Goal: Find specific page/section: Find specific page/section

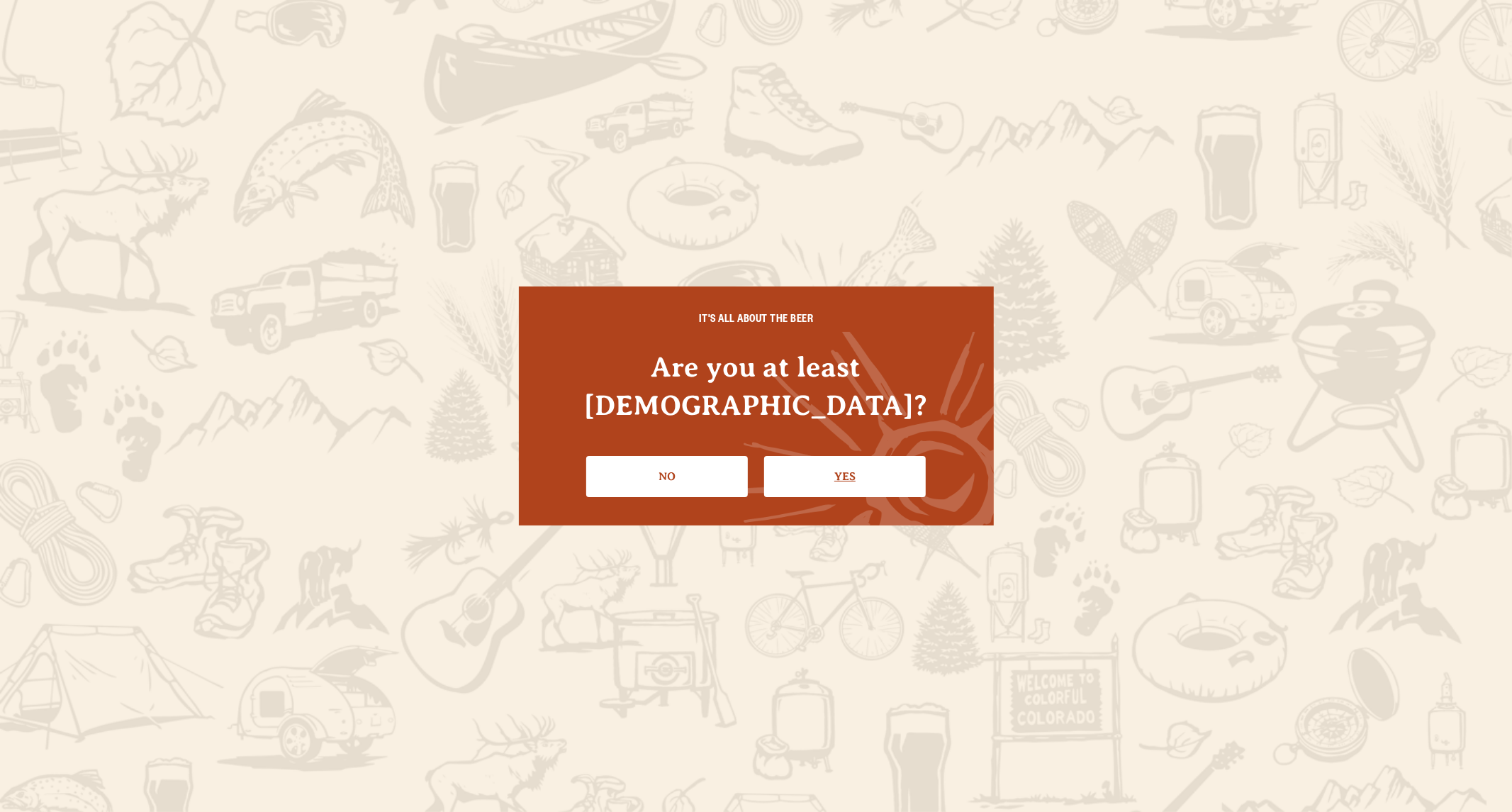
click at [853, 456] on link "Yes" at bounding box center [845, 476] width 162 height 41
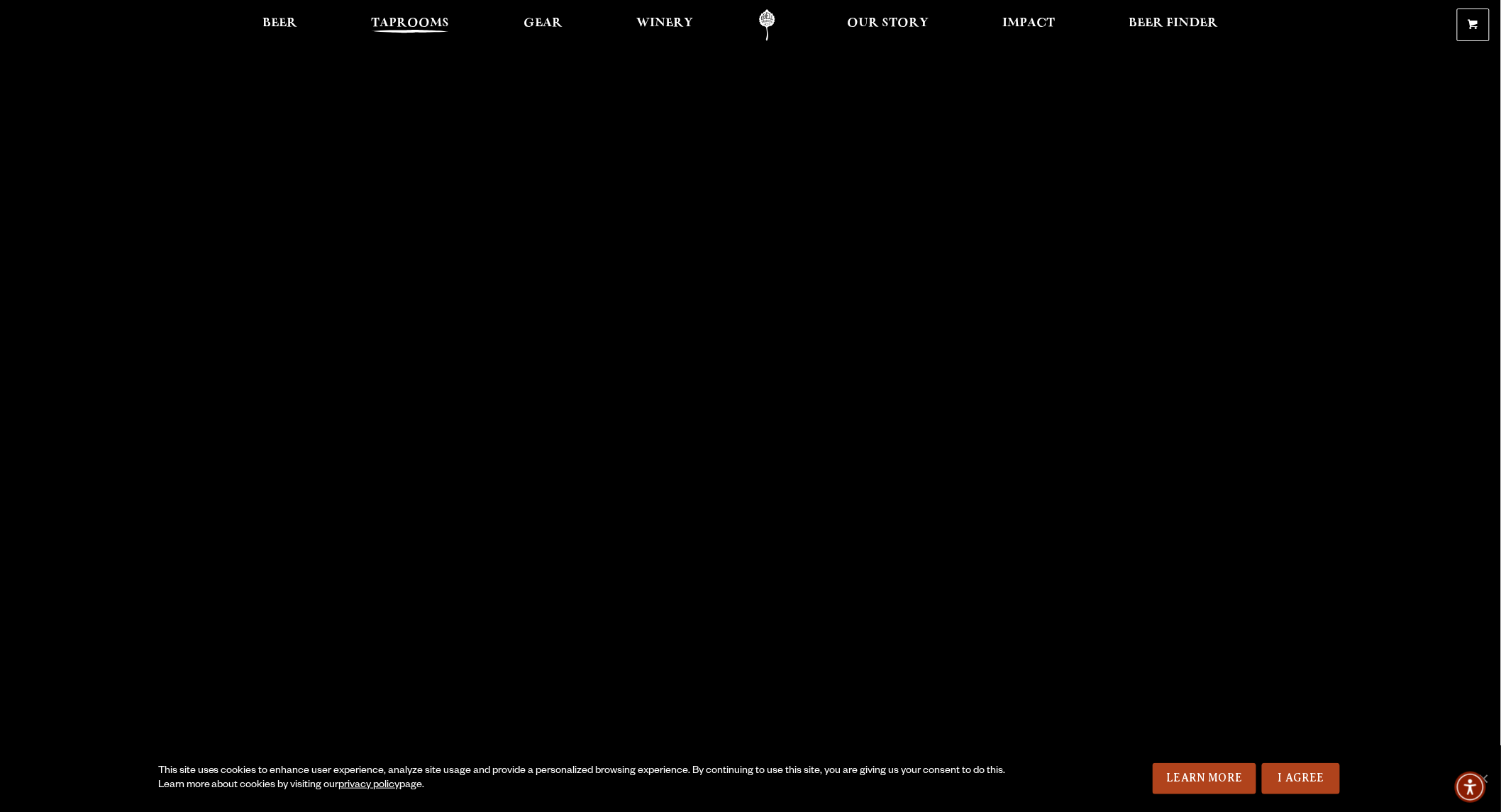
click at [429, 24] on span "Taprooms" at bounding box center [410, 23] width 78 height 11
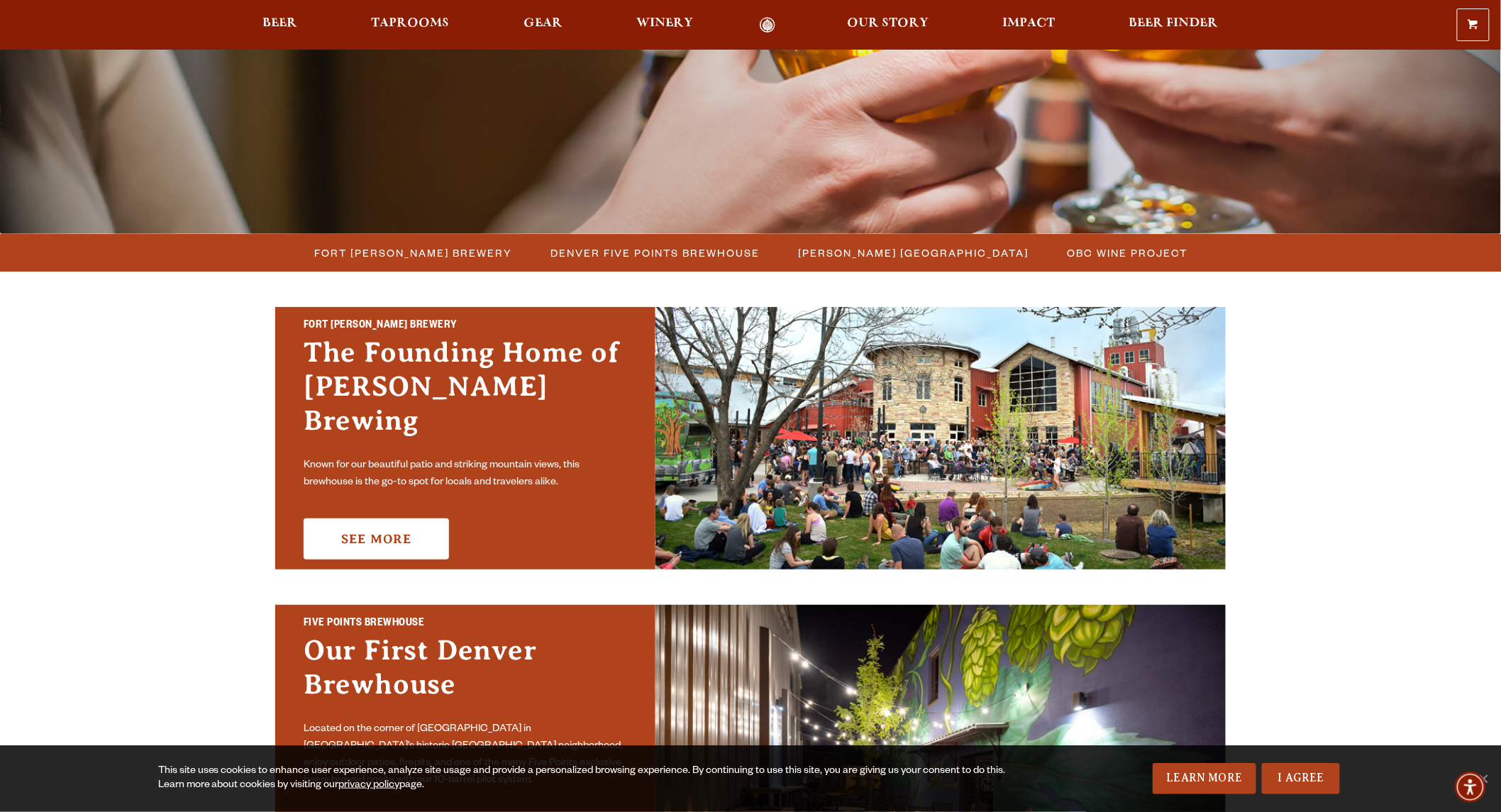
scroll to position [236, 0]
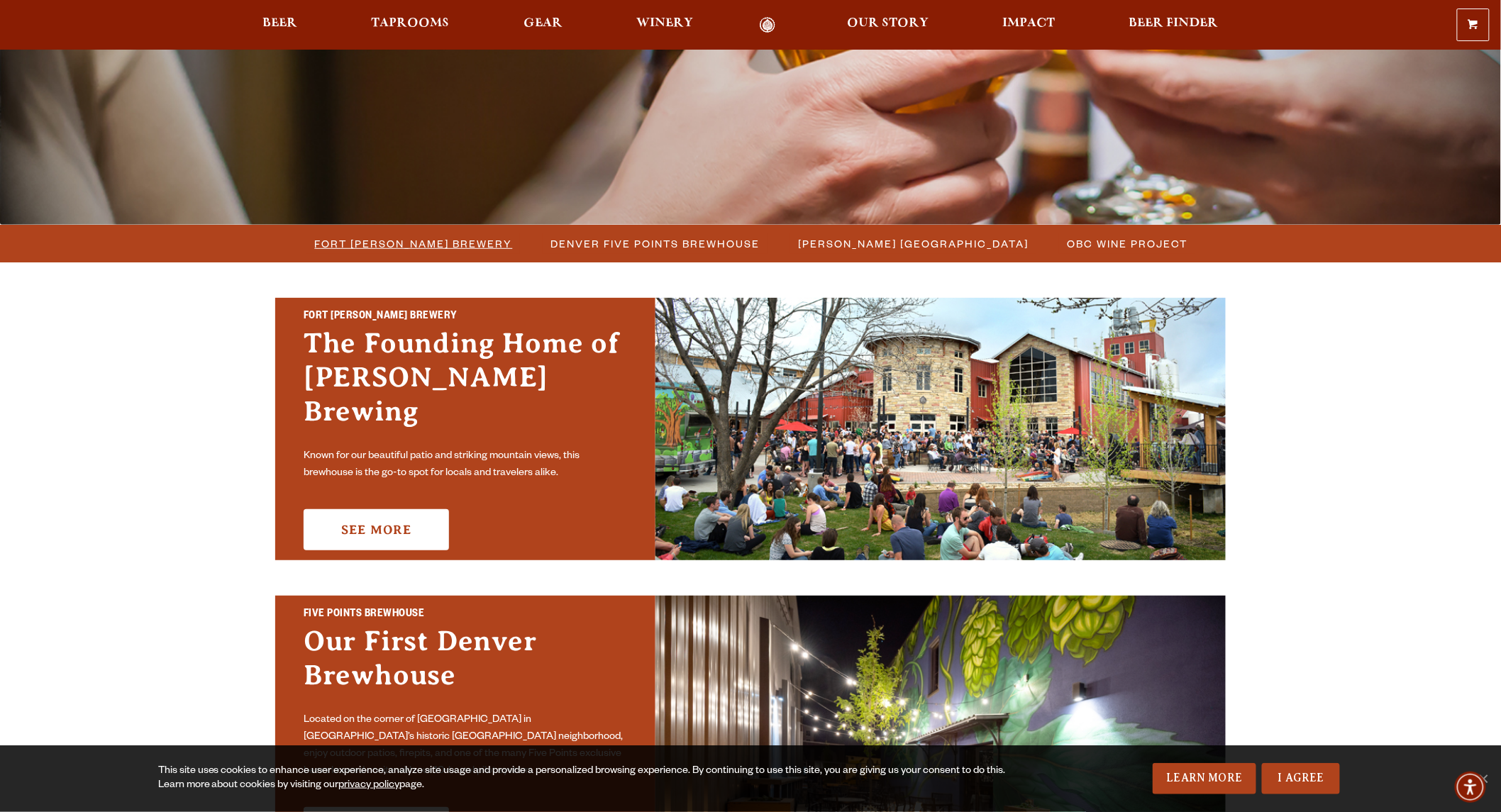
click at [434, 241] on span "Fort [PERSON_NAME] Brewery" at bounding box center [414, 244] width 198 height 21
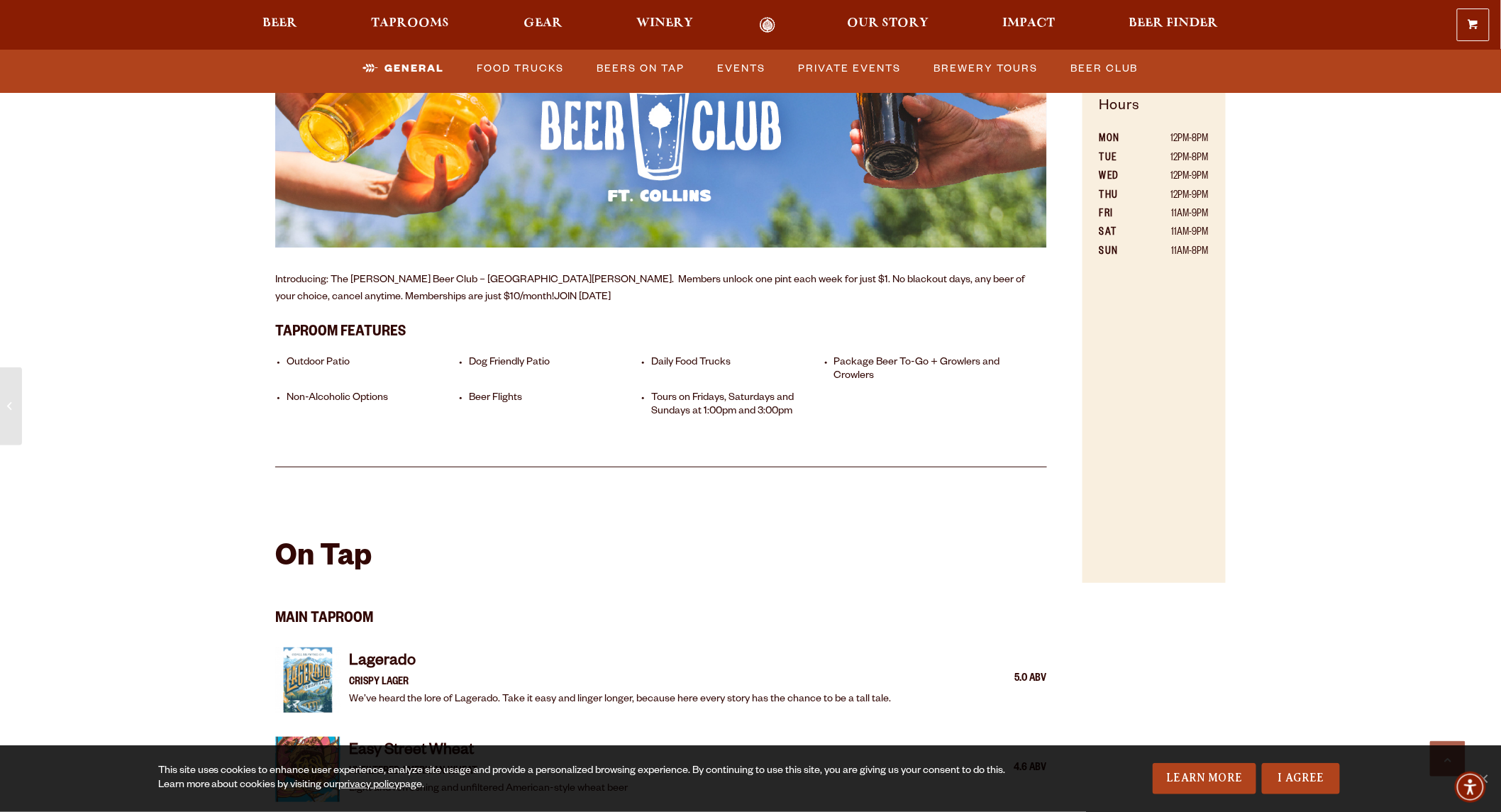
scroll to position [709, 0]
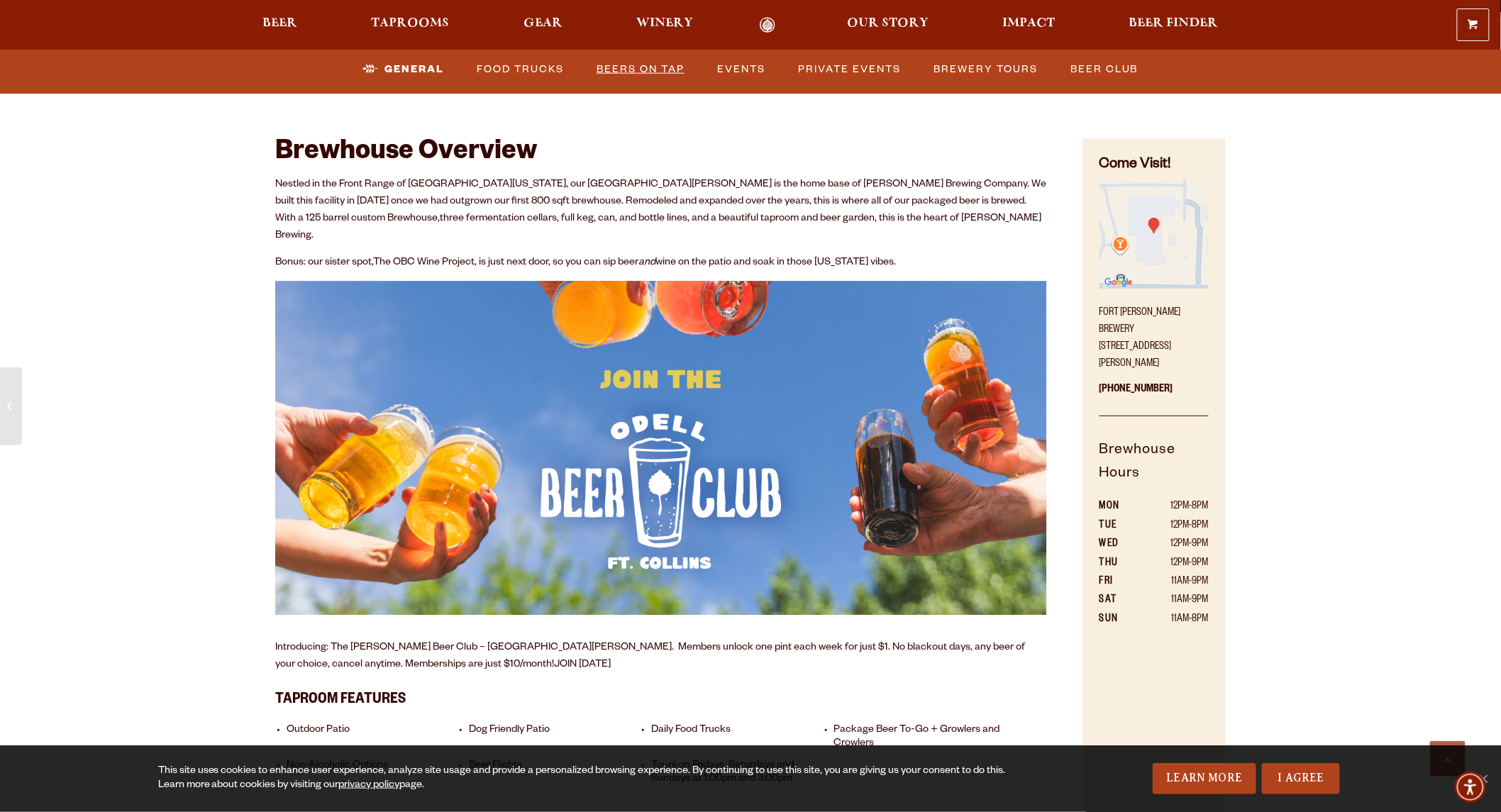
click at [650, 65] on link "Beers on Tap" at bounding box center [640, 69] width 99 height 32
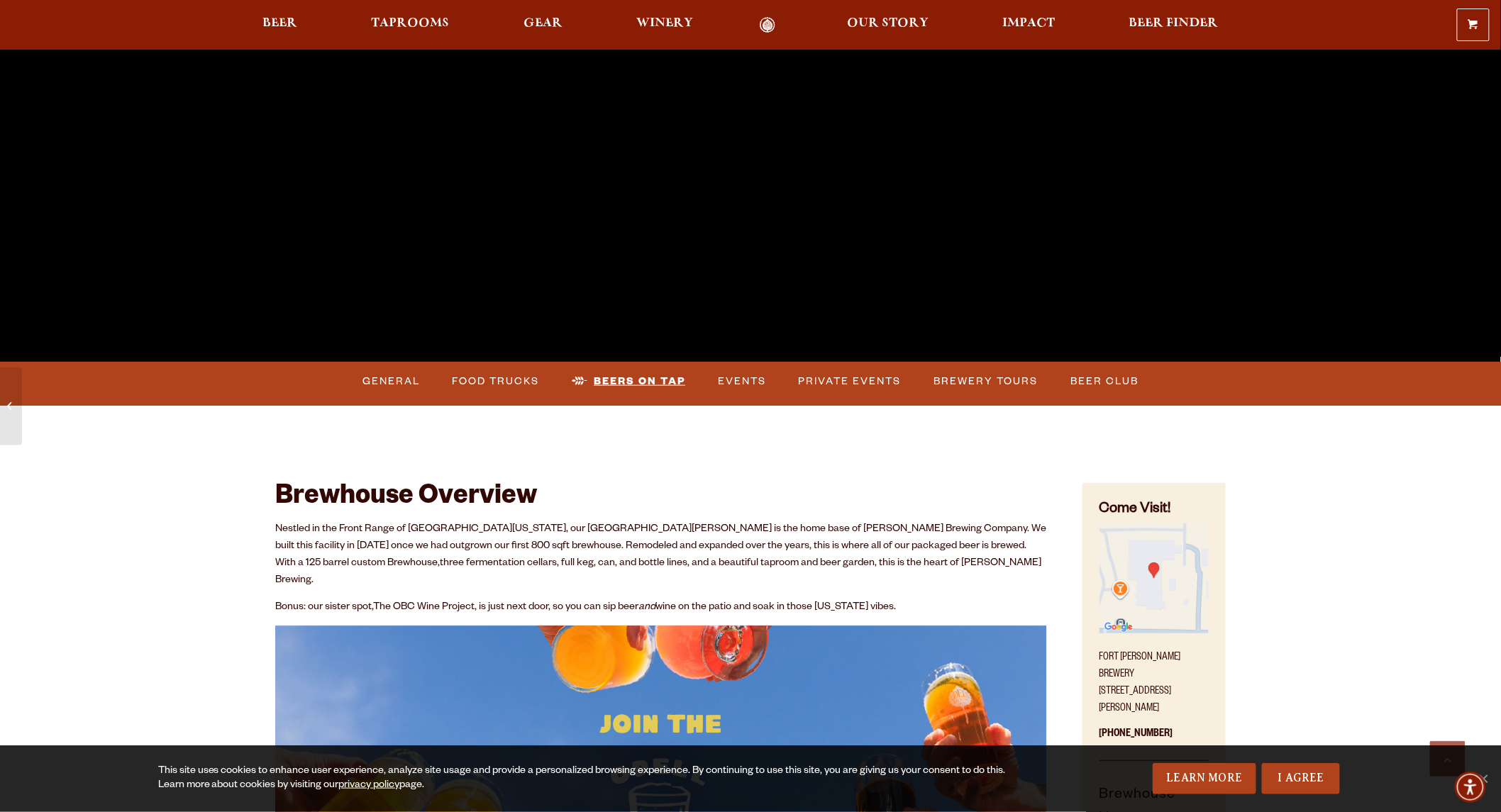
scroll to position [138, 0]
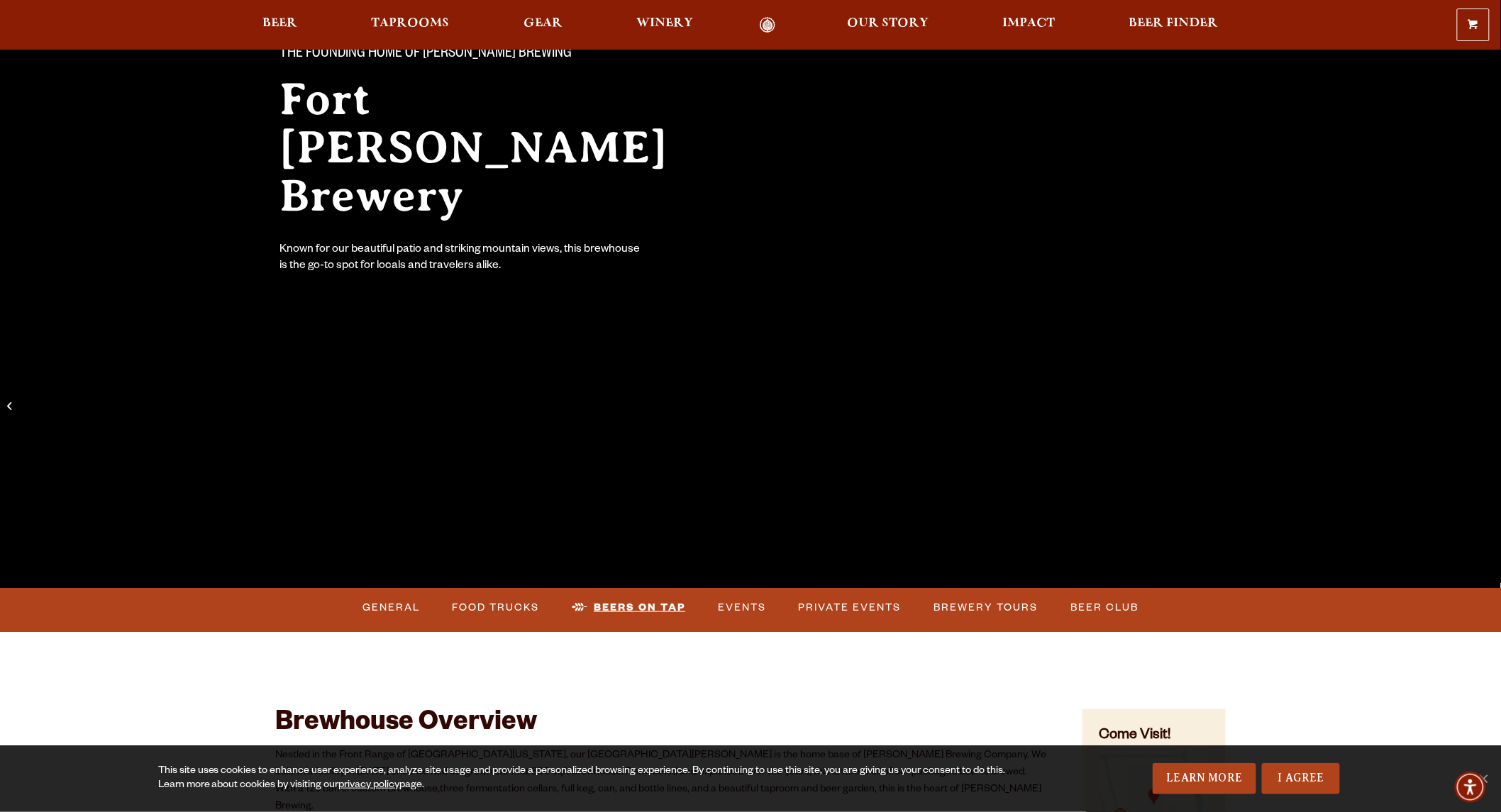
click at [649, 607] on link "Beers on Tap" at bounding box center [629, 607] width 125 height 32
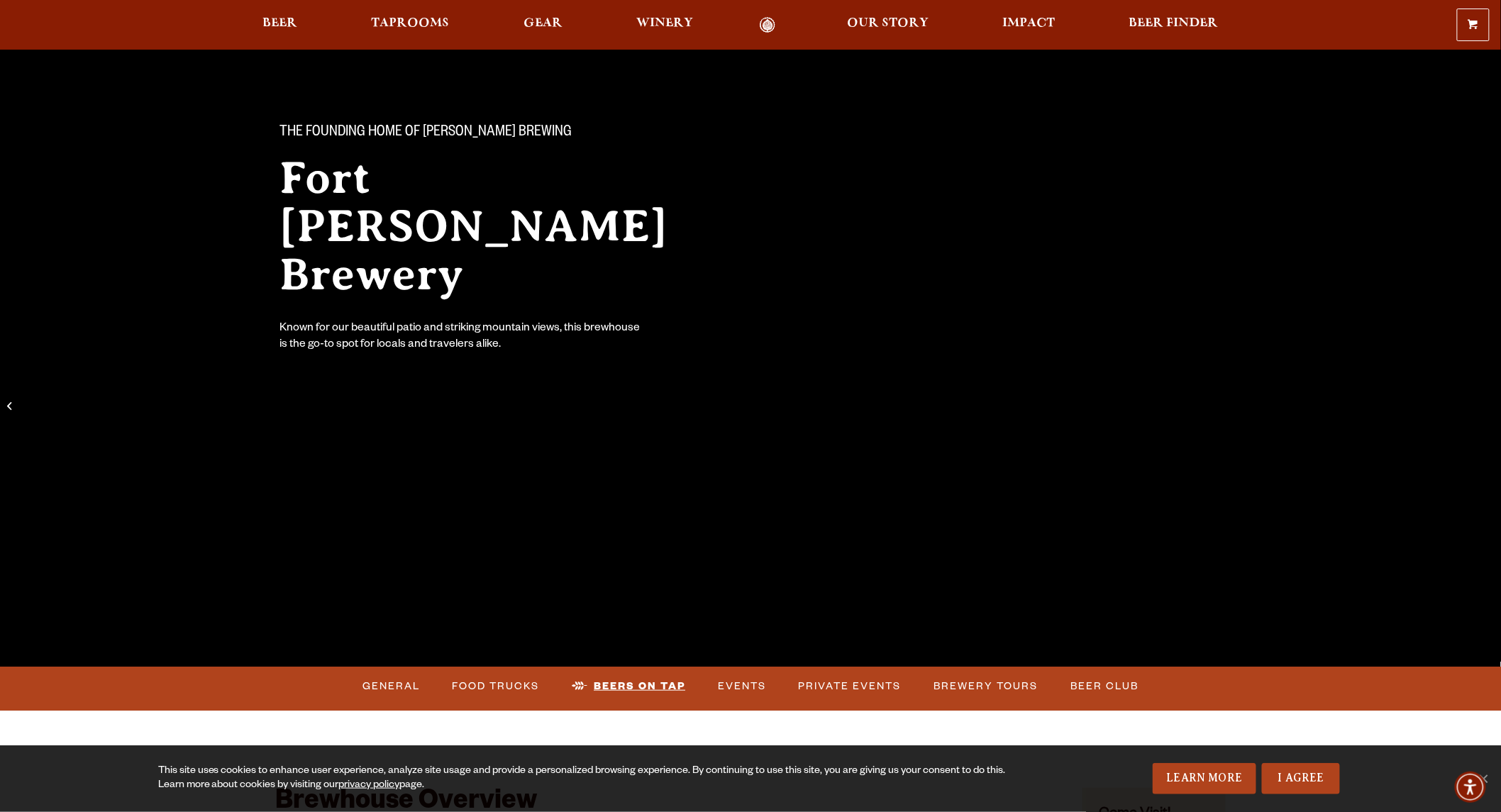
scroll to position [0, 0]
